Goal: Contribute content

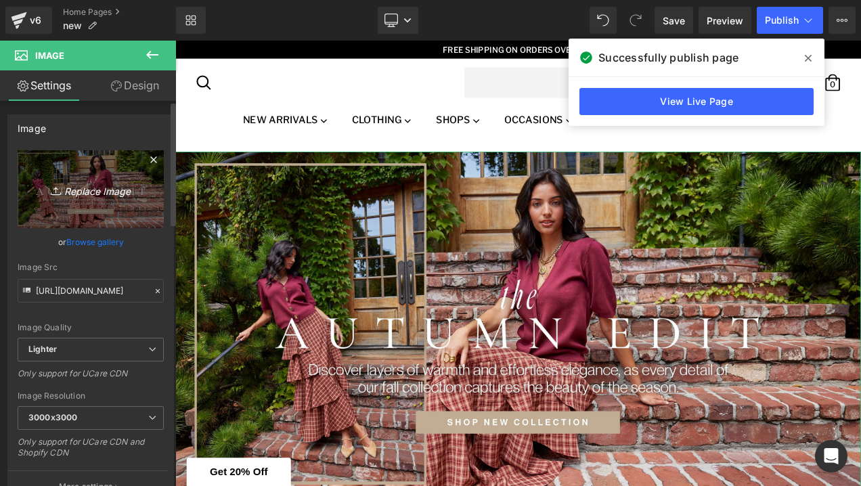
click at [99, 196] on icon "Replace Image" at bounding box center [91, 189] width 108 height 17
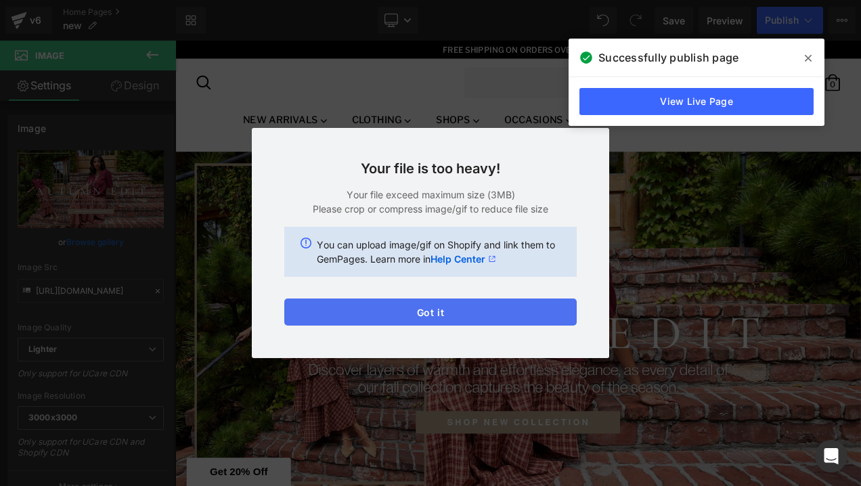
click at [379, 307] on button "Got it" at bounding box center [430, 311] width 292 height 27
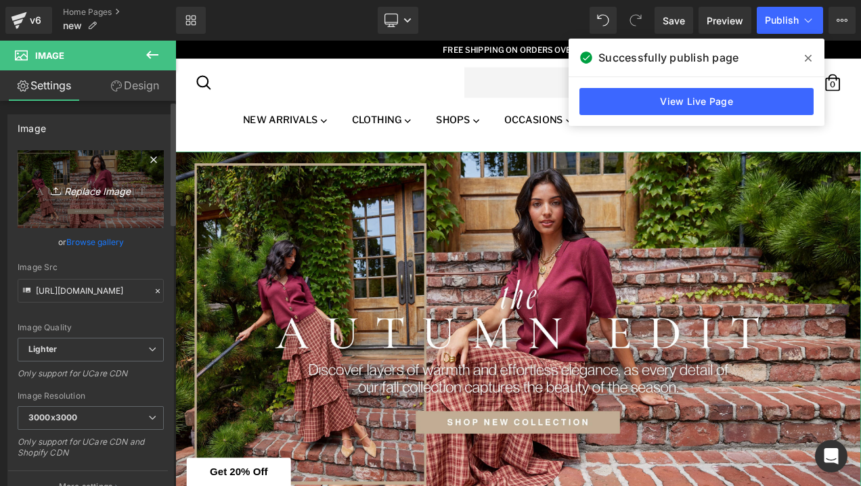
click at [74, 196] on icon "Replace Image" at bounding box center [91, 189] width 108 height 17
type input "C:\fakepath\FAB FALL LAUNCH BANNER.jpg"
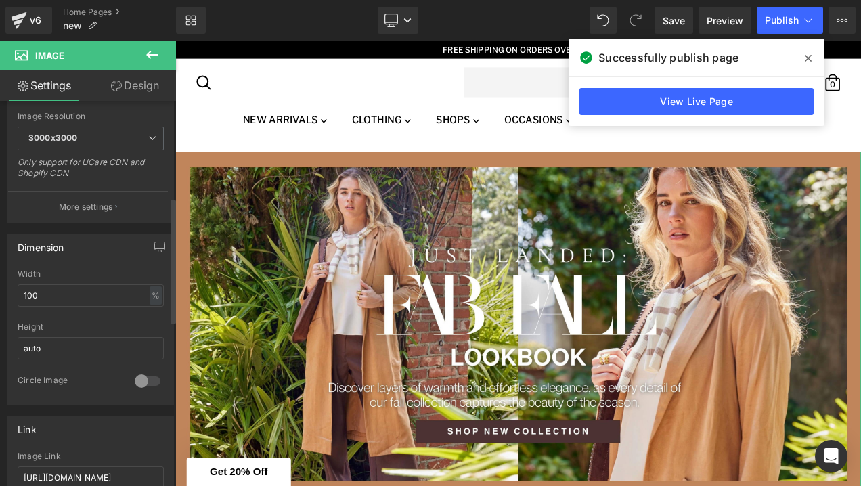
type input "[URL][DOMAIN_NAME]"
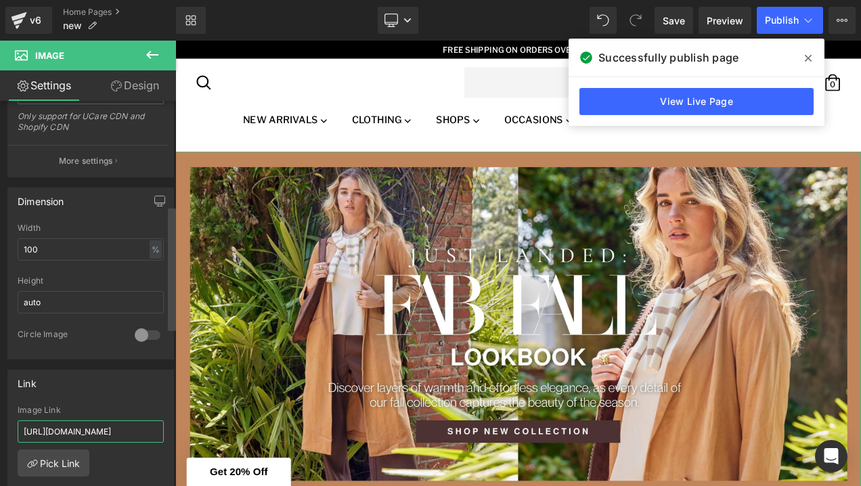
drag, startPoint x: 134, startPoint y: 430, endPoint x: 173, endPoint y: 430, distance: 38.6
click at [173, 430] on div "Image [URL][DOMAIN_NAME] Replace Image Upload image or Browse gallery Image Src…" at bounding box center [88, 296] width 176 height 391
click at [102, 429] on input "[URL][DOMAIN_NAME]" at bounding box center [91, 431] width 146 height 22
click at [804, 57] on span at bounding box center [808, 58] width 22 height 22
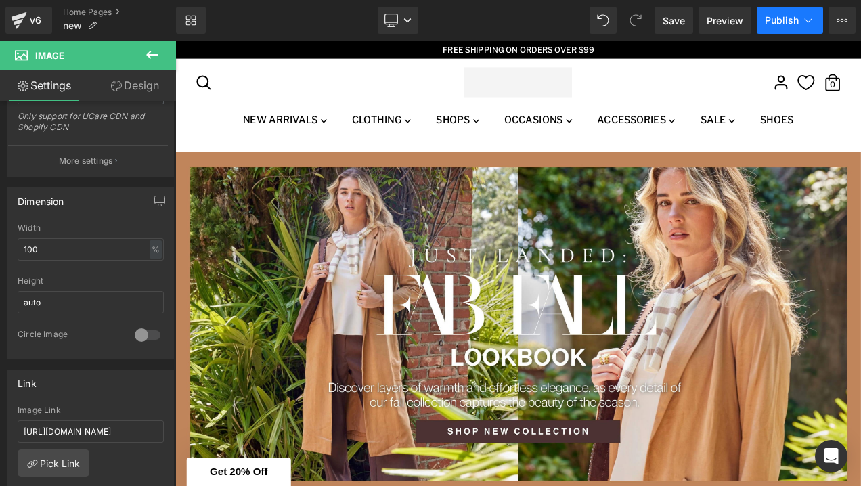
click at [780, 26] on button "Publish" at bounding box center [790, 20] width 66 height 27
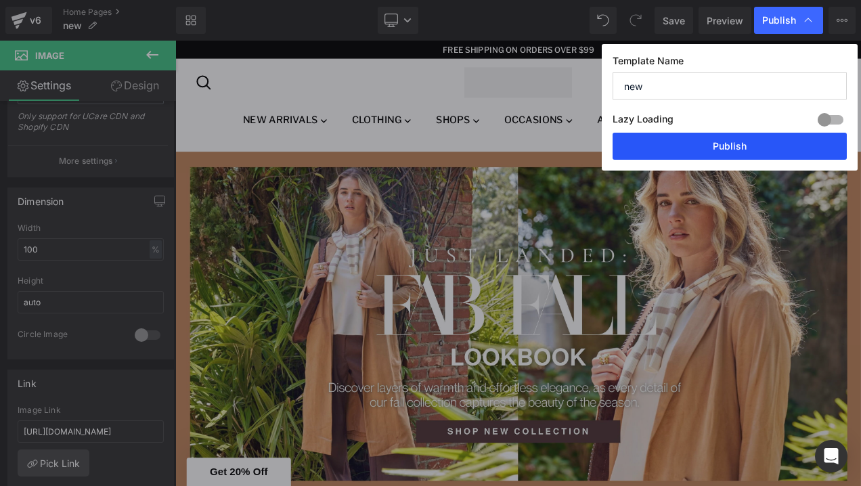
click at [738, 152] on button "Publish" at bounding box center [730, 146] width 234 height 27
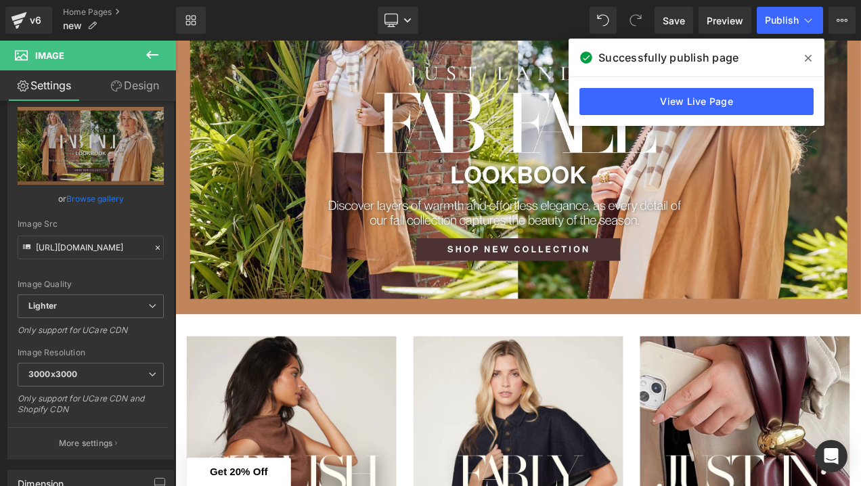
scroll to position [275, 0]
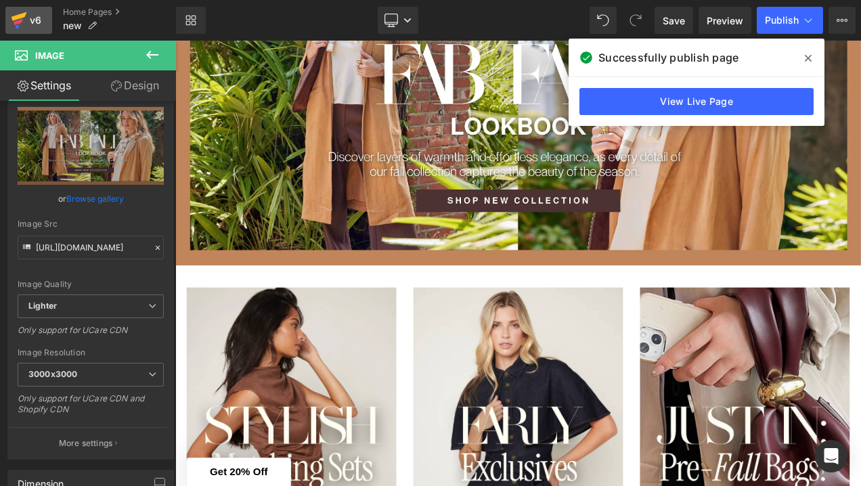
click at [23, 22] on icon at bounding box center [19, 20] width 16 height 34
